Goal: Transaction & Acquisition: Book appointment/travel/reservation

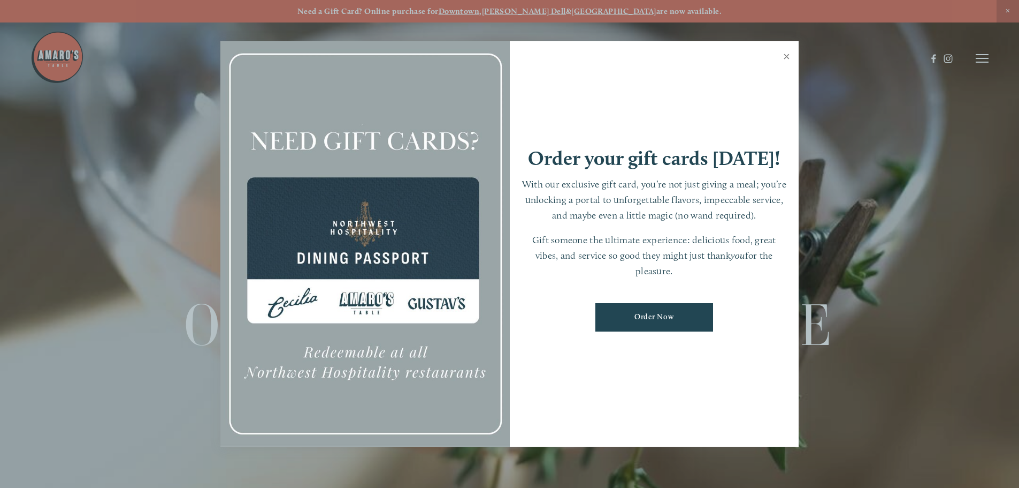
click at [786, 56] on link "Close" at bounding box center [787, 58] width 21 height 30
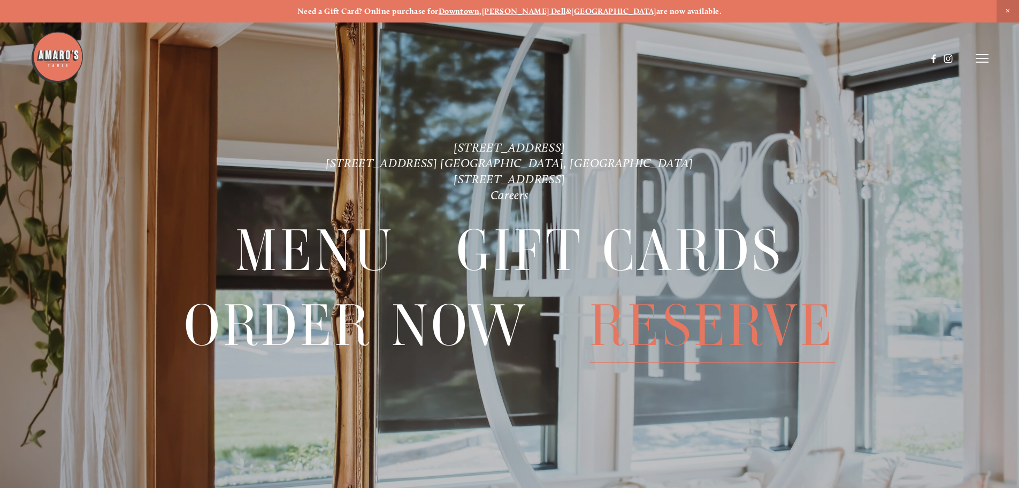
click at [658, 322] on span "Reserve" at bounding box center [713, 325] width 246 height 74
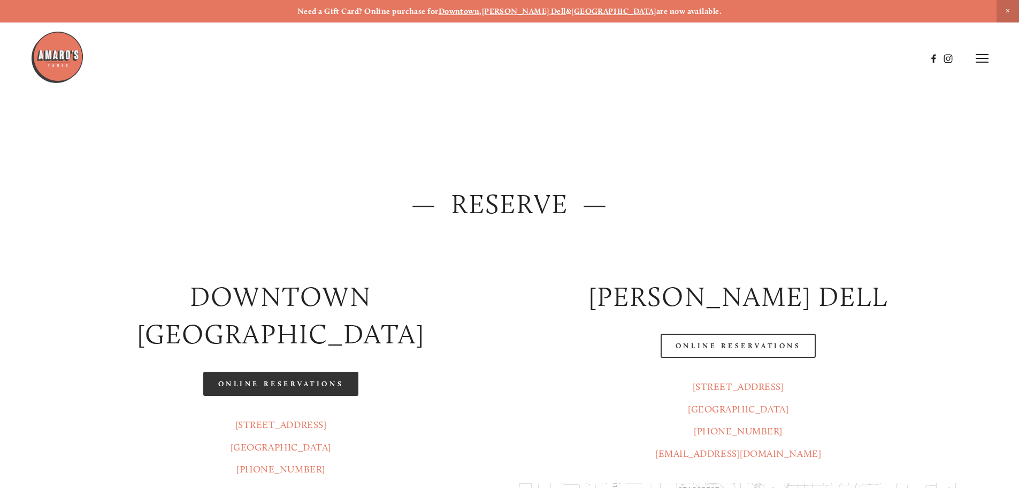
click at [276, 371] on link "Online Reservations" at bounding box center [280, 383] width 155 height 24
